Goal: Transaction & Acquisition: Book appointment/travel/reservation

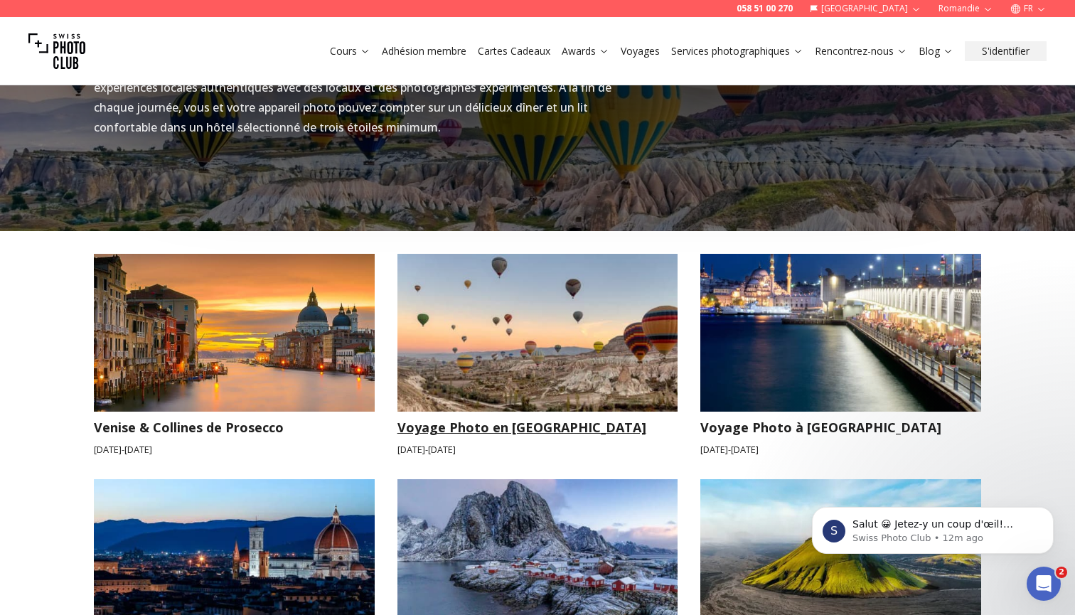
scroll to position [1213, 0]
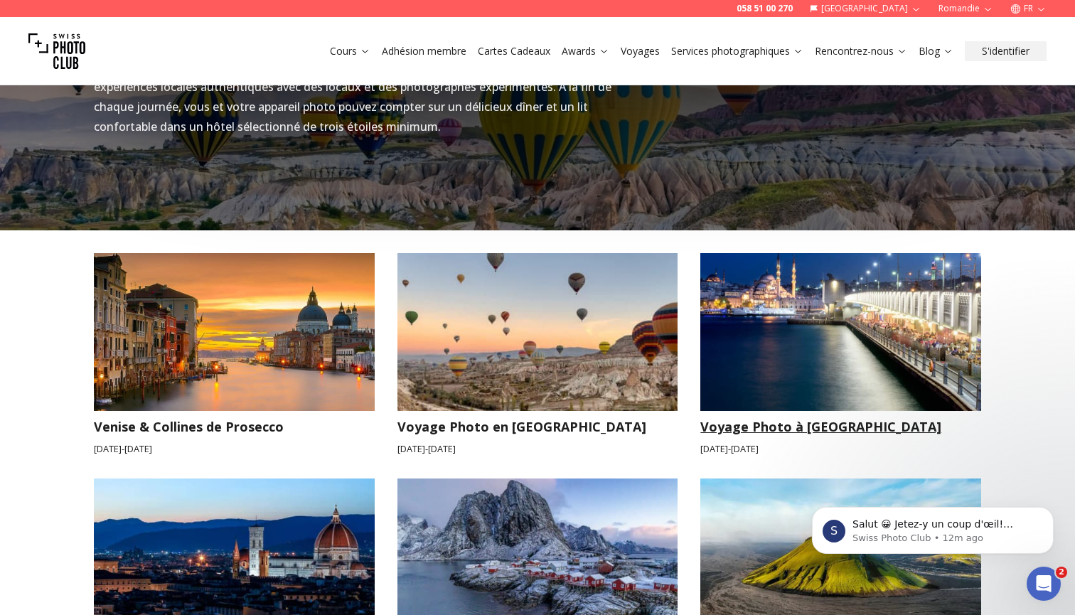
click at [710, 380] on img at bounding box center [840, 332] width 281 height 158
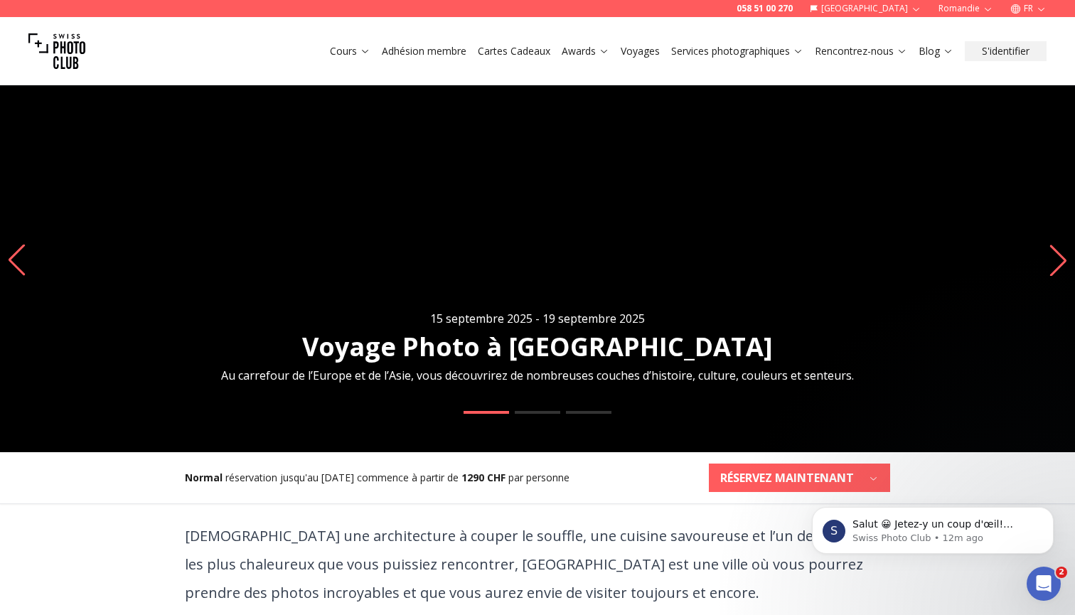
click at [710, 259] on icon "Next slide" at bounding box center [1057, 260] width 19 height 31
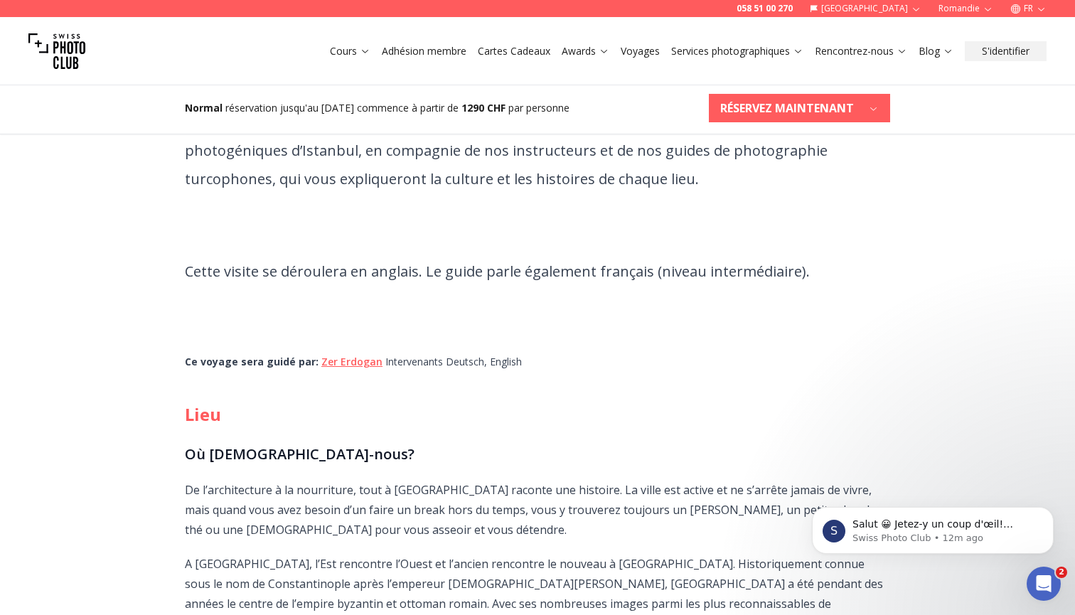
scroll to position [520, 0]
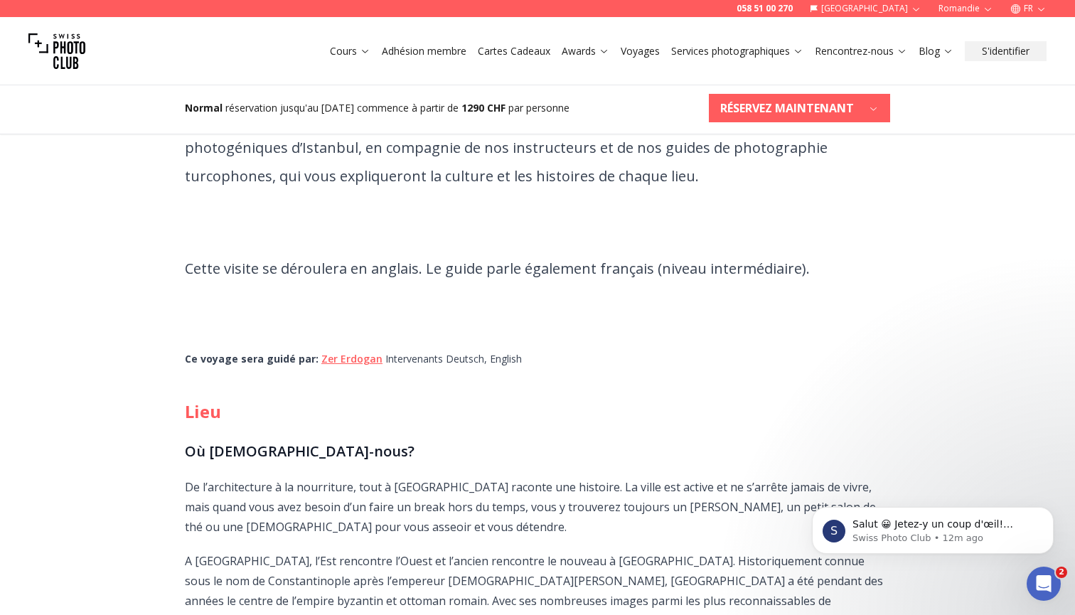
click at [359, 358] on link "[PERSON_NAME]" at bounding box center [351, 359] width 61 height 14
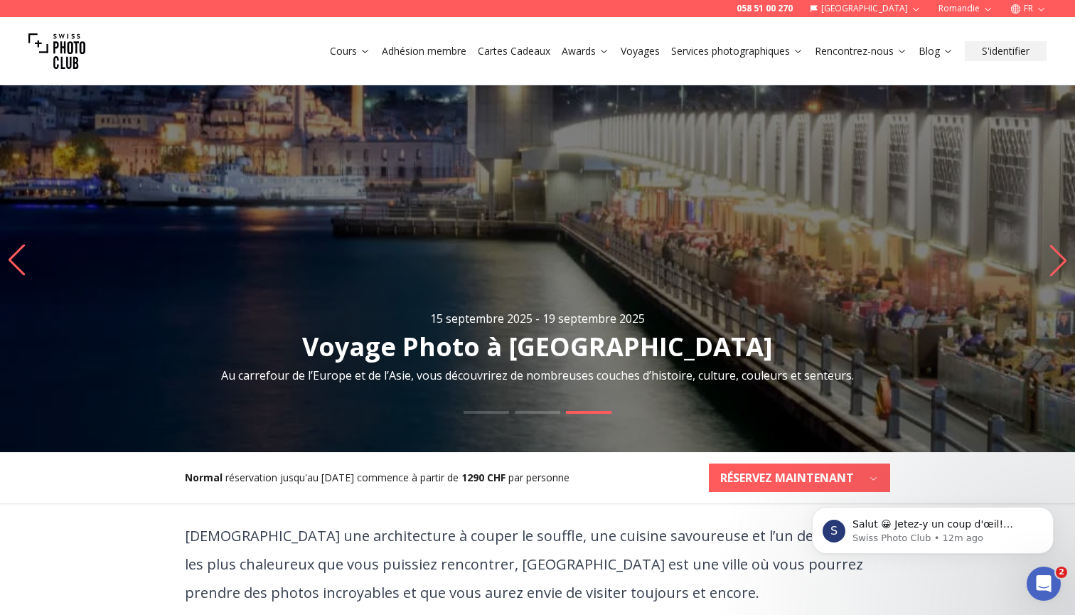
scroll to position [0, 0]
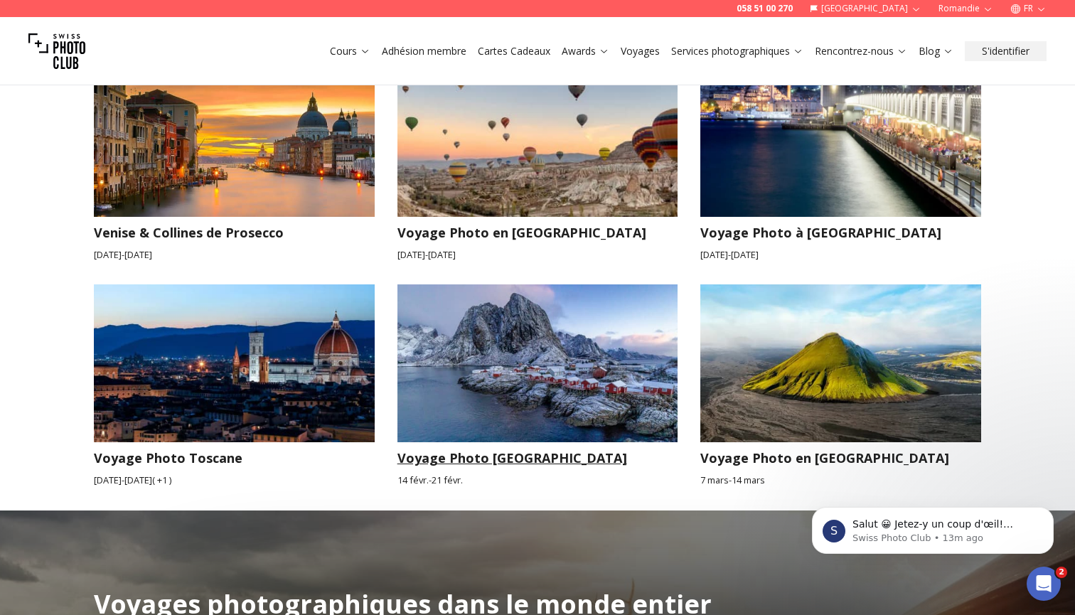
scroll to position [1407, 0]
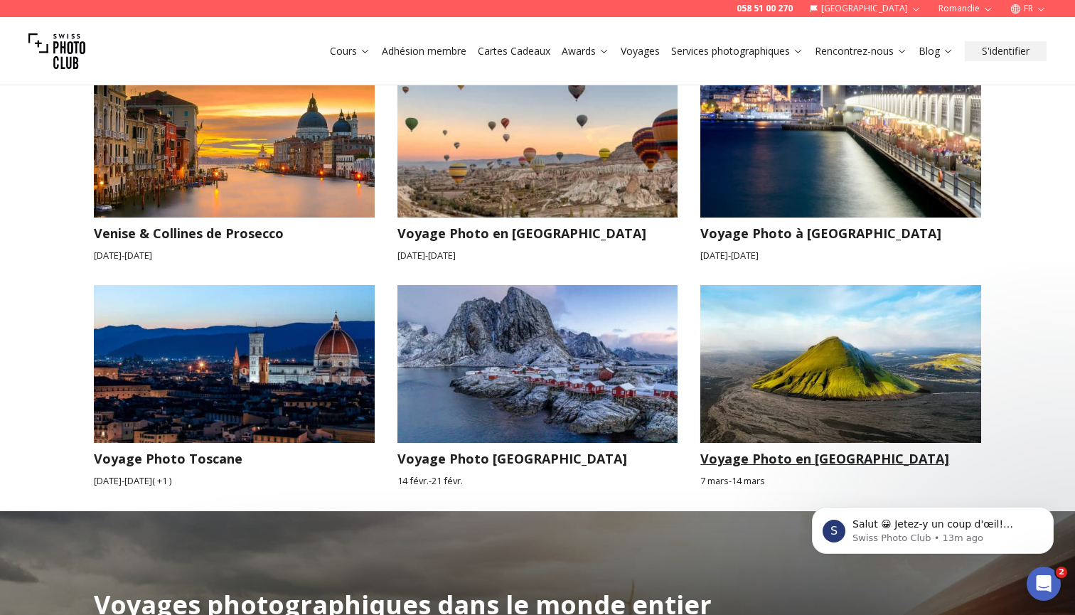
click at [710, 390] on img at bounding box center [840, 364] width 281 height 158
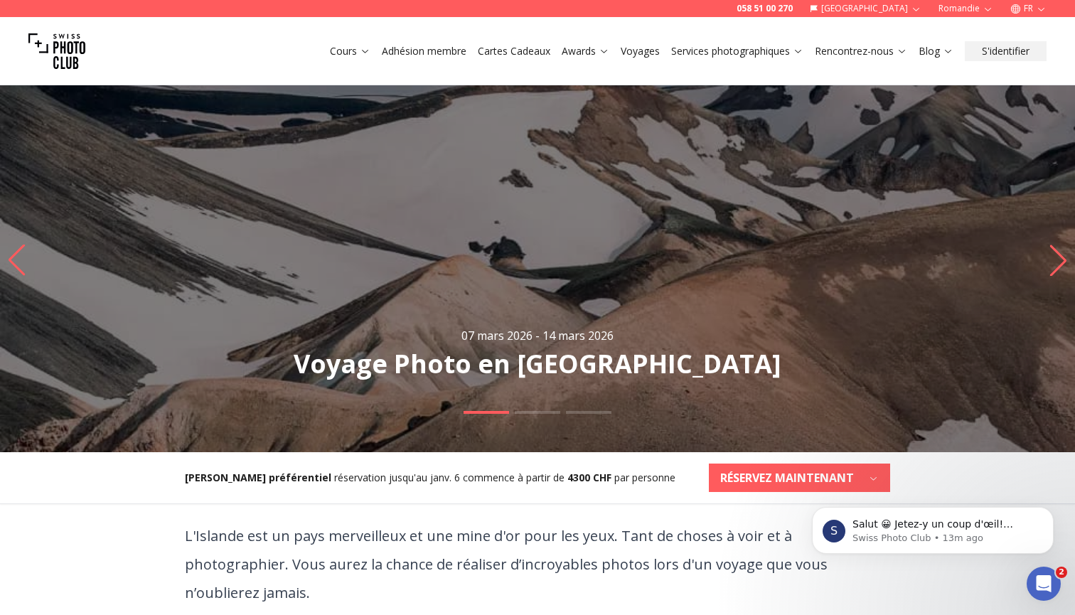
click at [710, 254] on icon "Next slide" at bounding box center [1057, 260] width 19 height 31
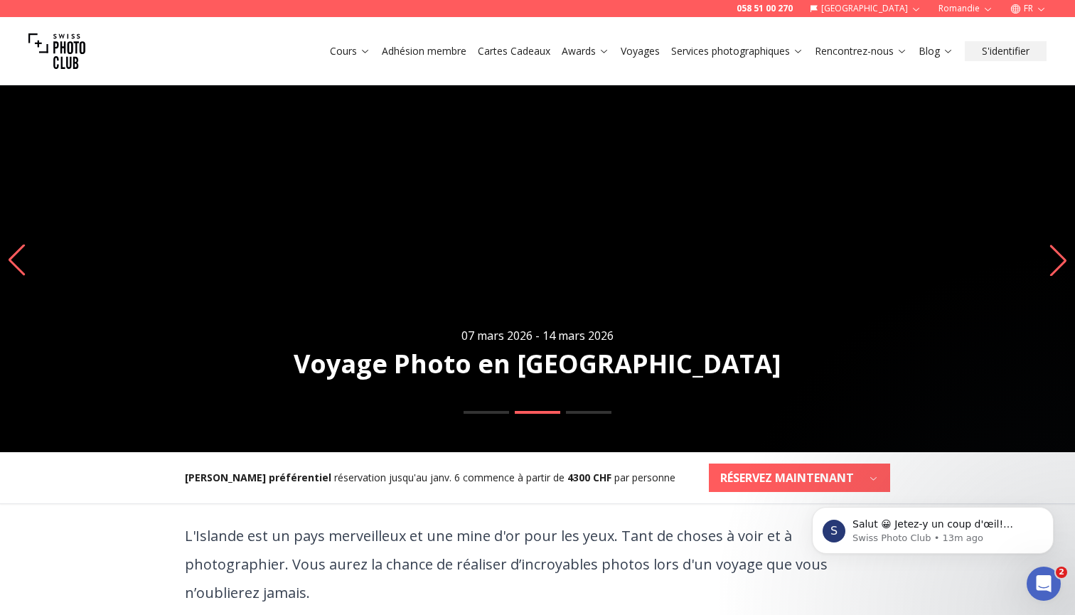
click at [710, 254] on icon "Next slide" at bounding box center [1057, 260] width 19 height 31
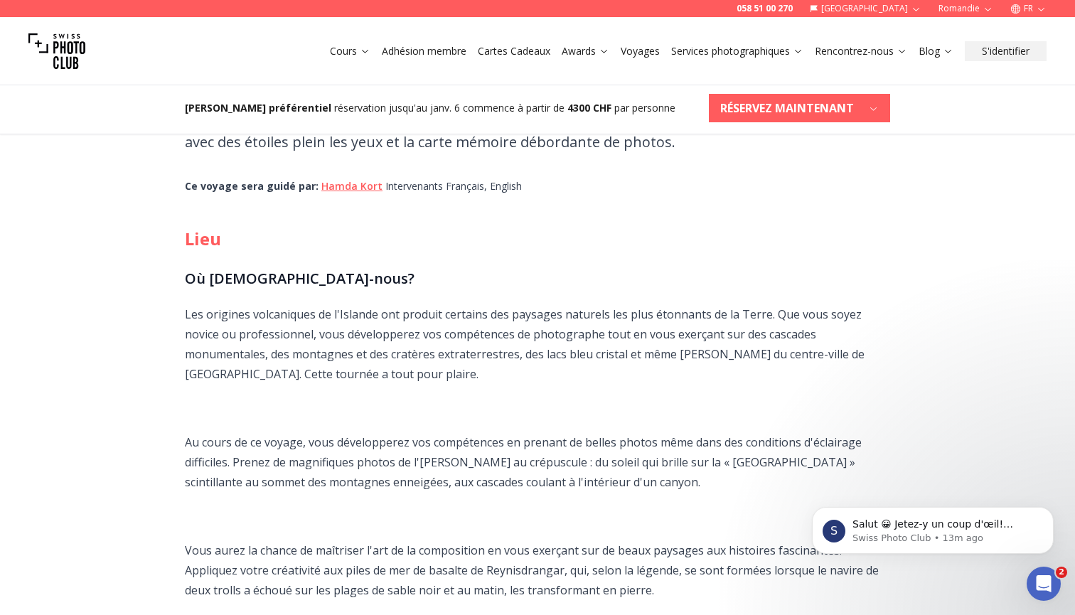
scroll to position [635, 0]
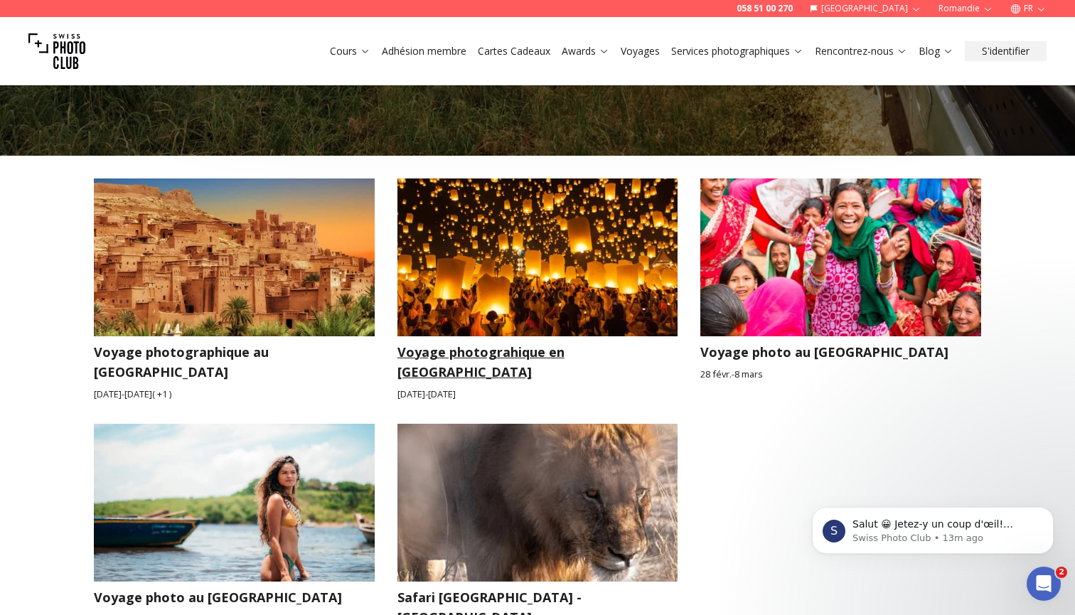
scroll to position [2260, 0]
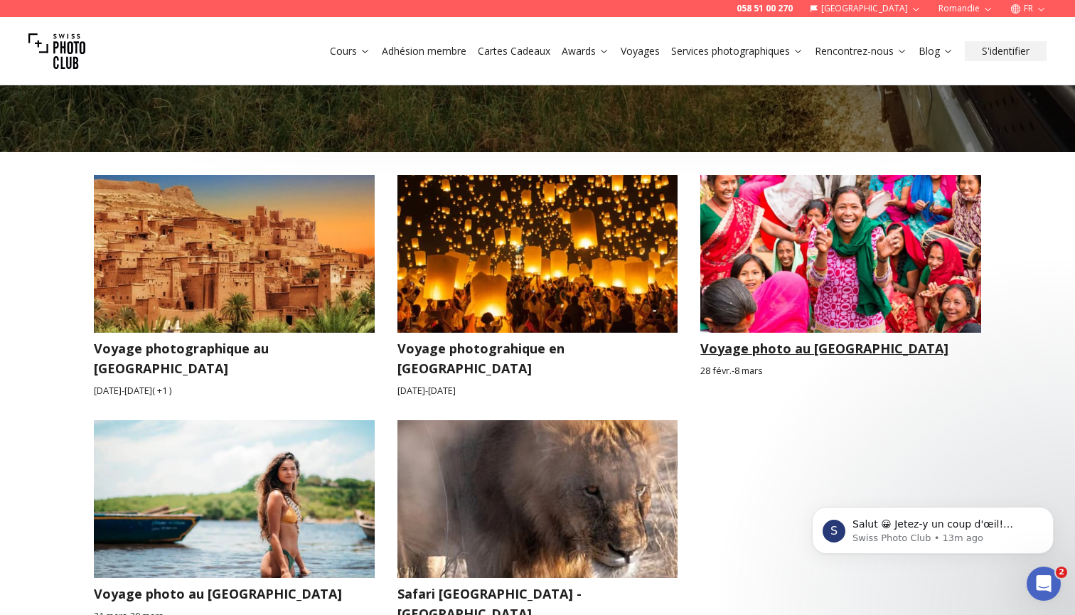
click at [710, 255] on img at bounding box center [840, 254] width 281 height 158
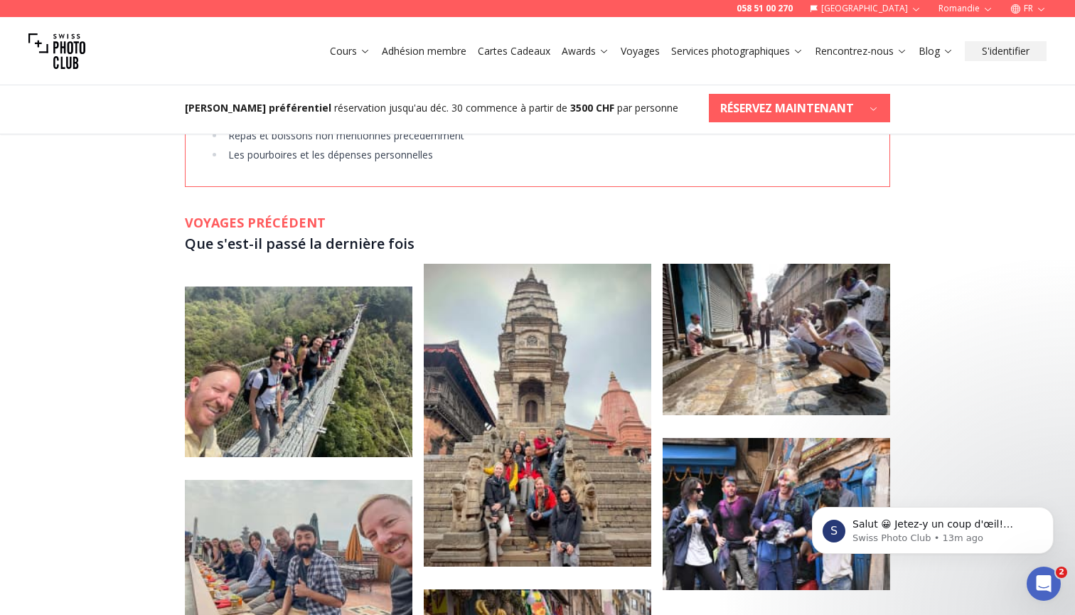
scroll to position [3368, 0]
click at [710, 340] on img at bounding box center [775, 340] width 227 height 152
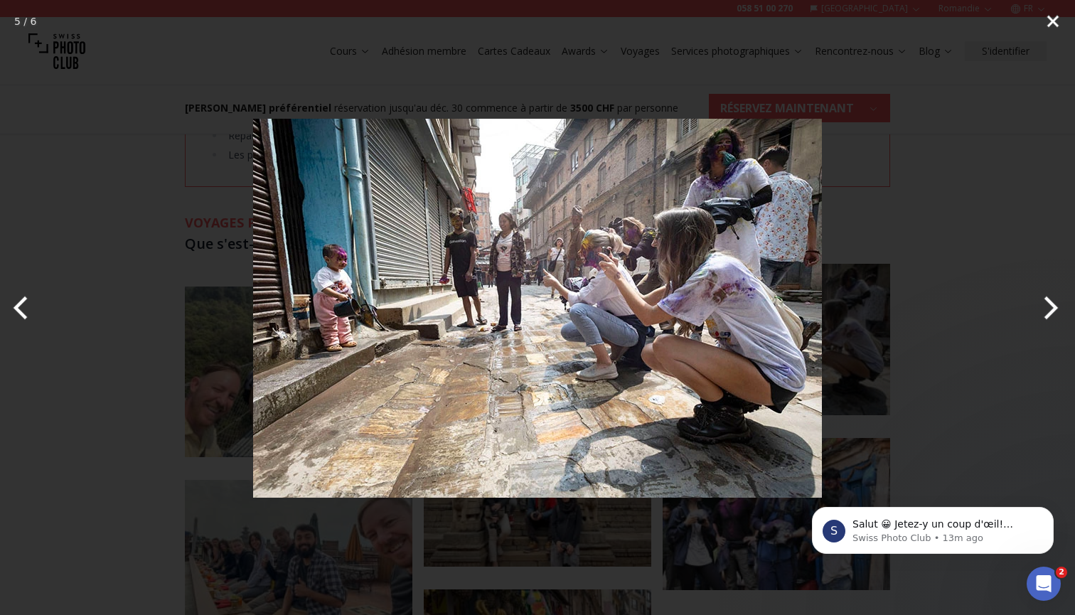
click at [710, 21] on button "Close" at bounding box center [1053, 21] width 36 height 43
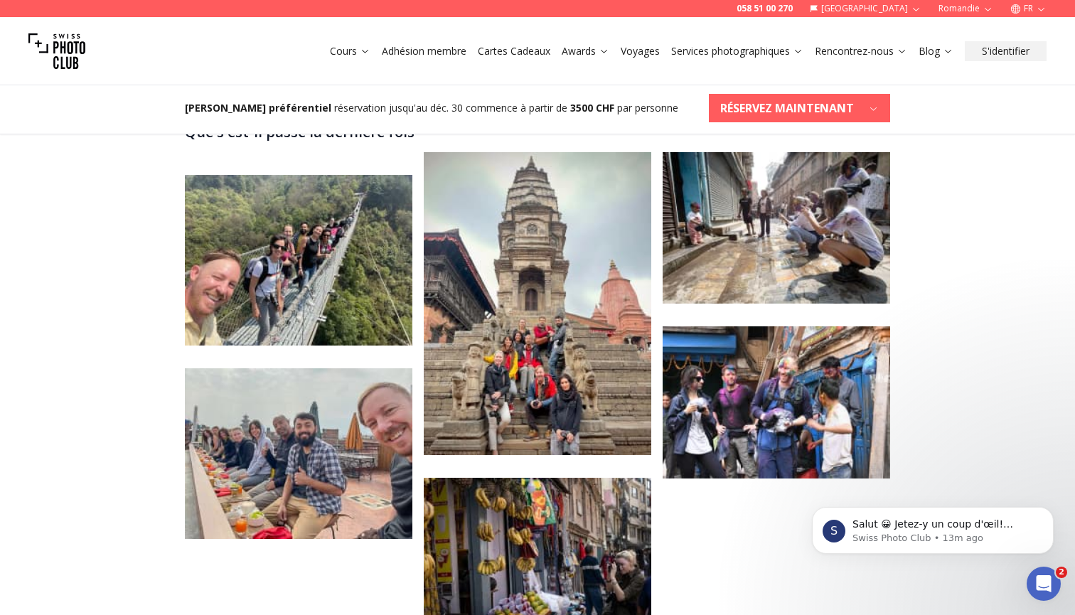
scroll to position [3479, 0]
click at [352, 378] on img at bounding box center [298, 453] width 227 height 171
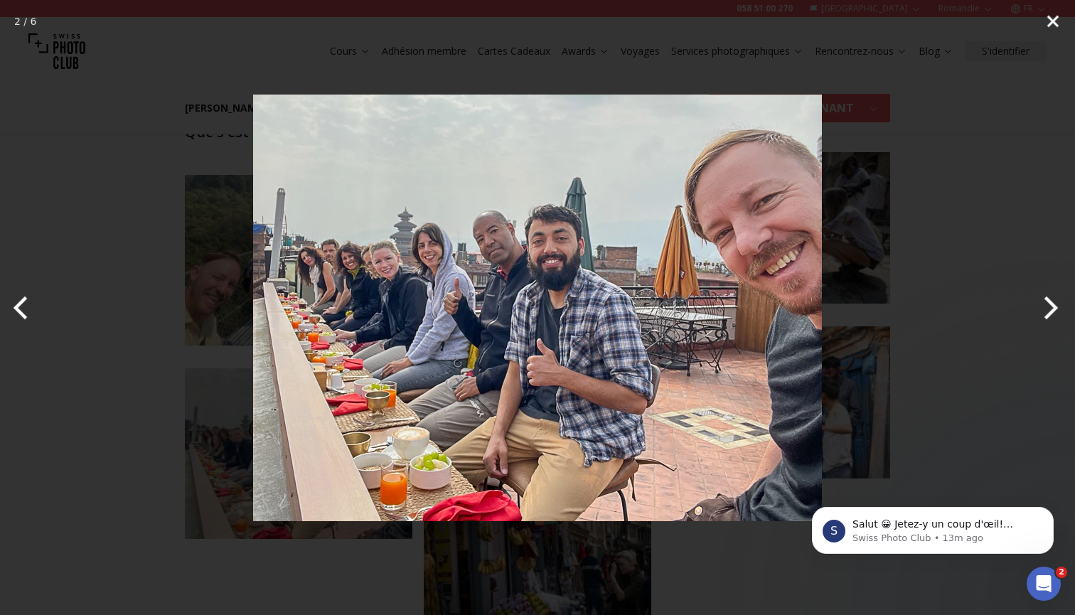
click at [710, 23] on button "Close" at bounding box center [1053, 21] width 36 height 43
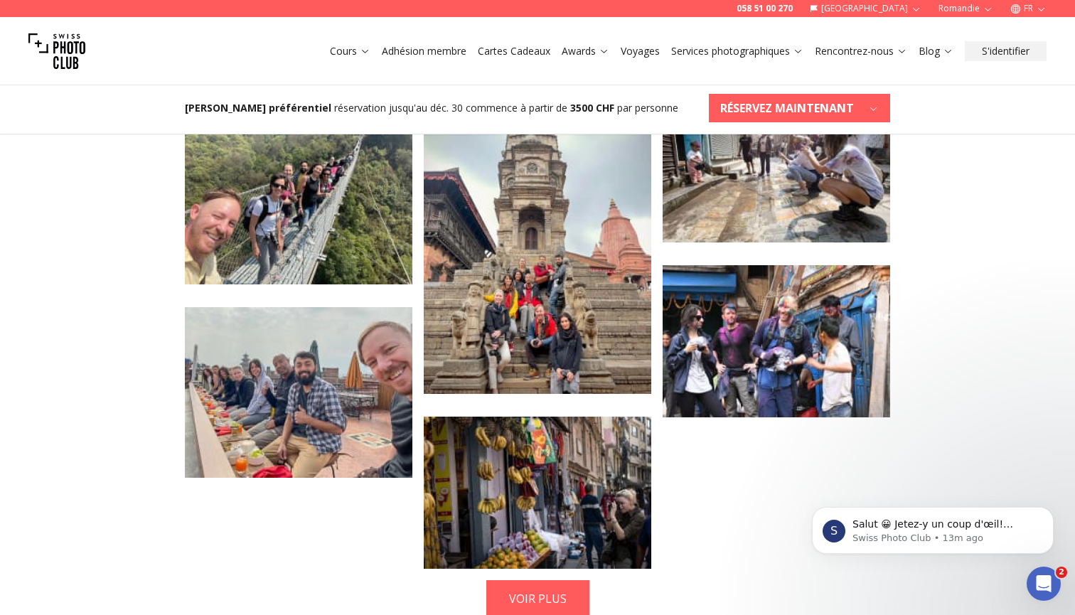
scroll to position [3542, 0]
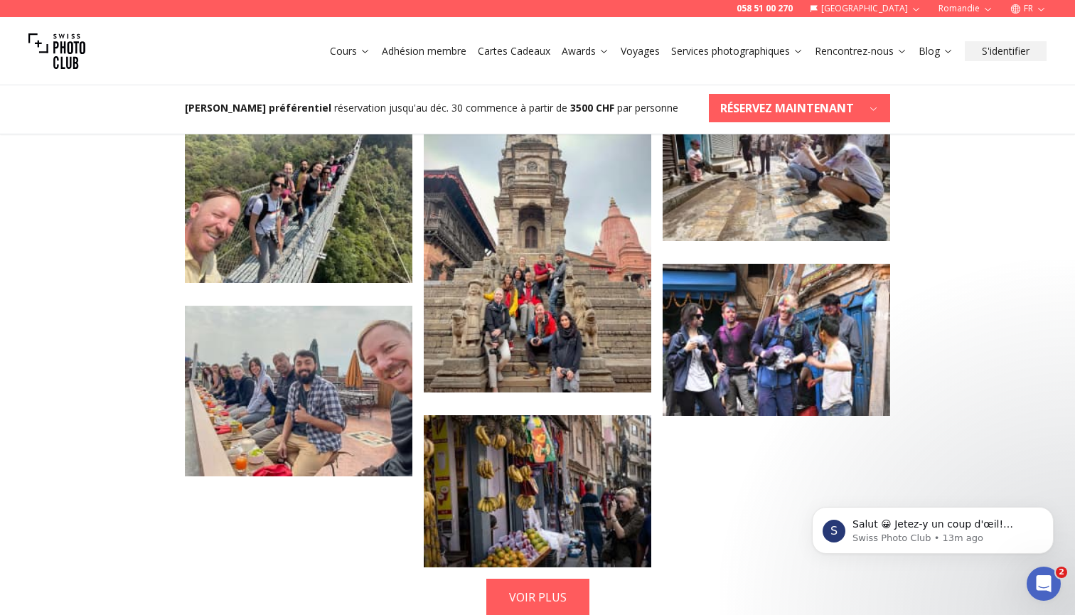
click at [710, 327] on img at bounding box center [775, 340] width 227 height 152
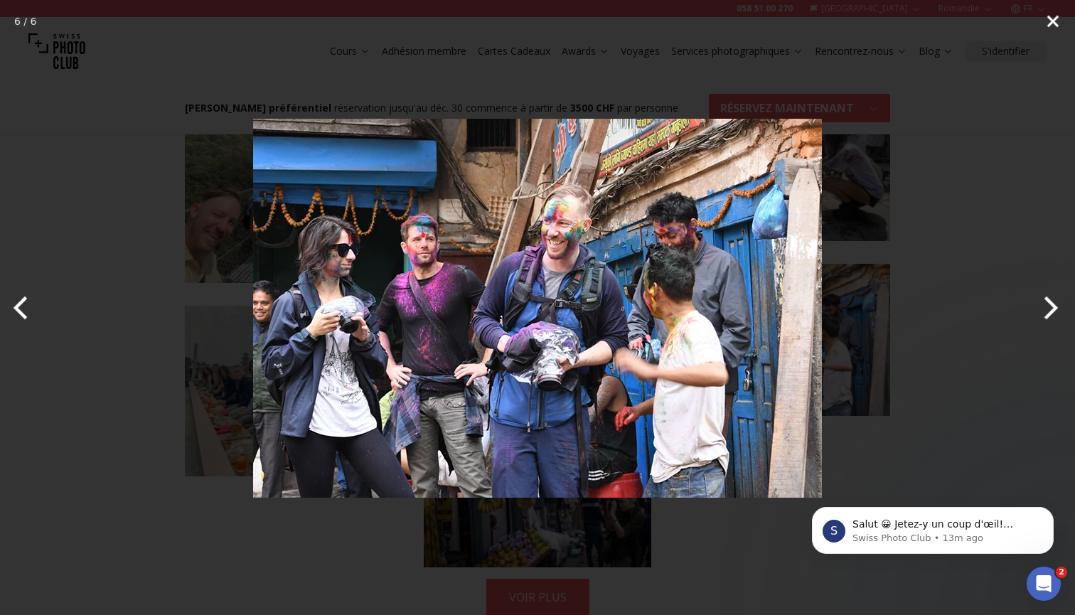
click at [710, 22] on button "Close" at bounding box center [1053, 21] width 36 height 43
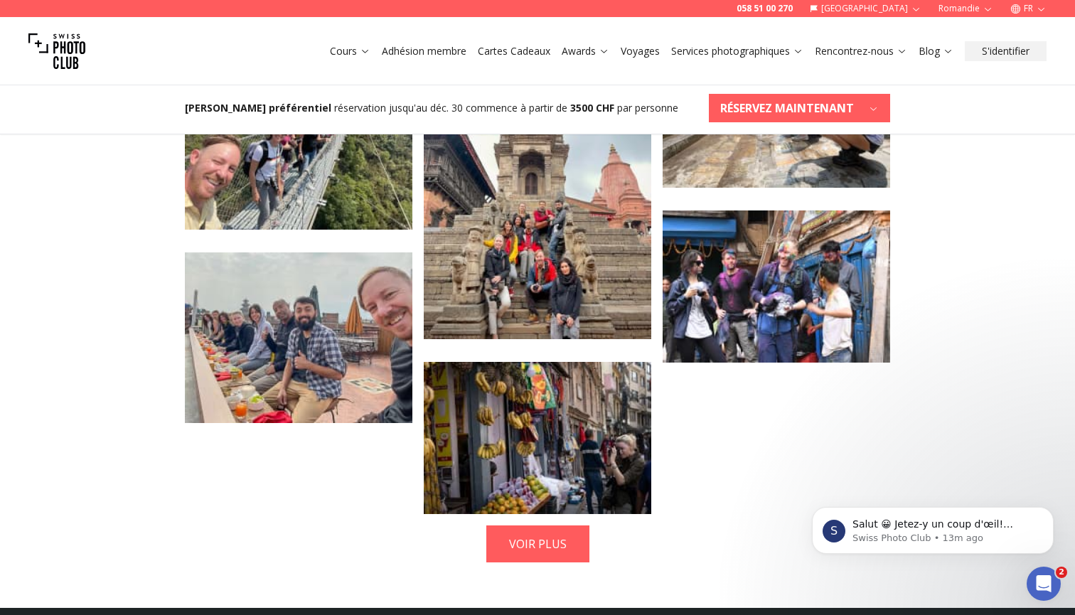
scroll to position [3653, 0]
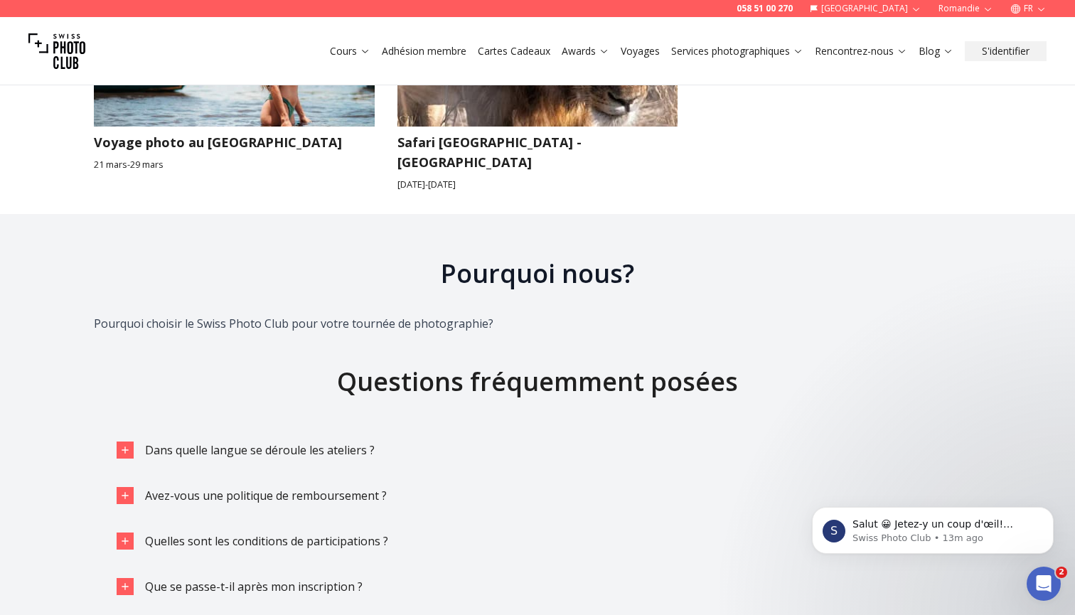
scroll to position [2672, 0]
